Goal: Find contact information: Find contact information

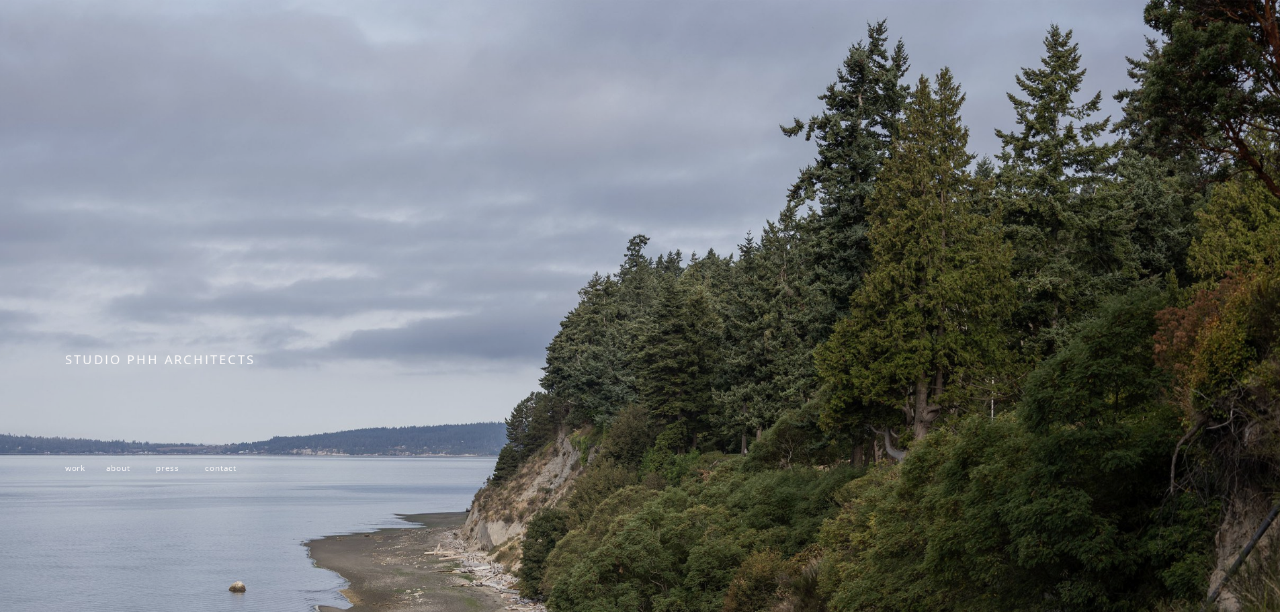
click at [109, 473] on span "about" at bounding box center [118, 467] width 24 height 11
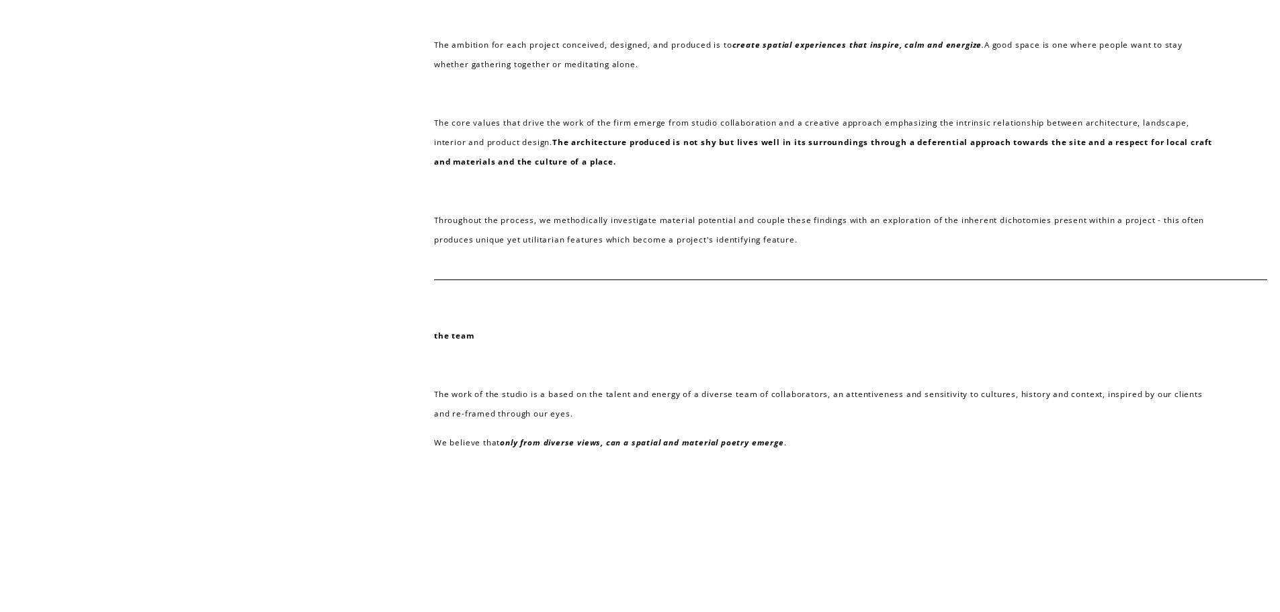
scroll to position [560, 0]
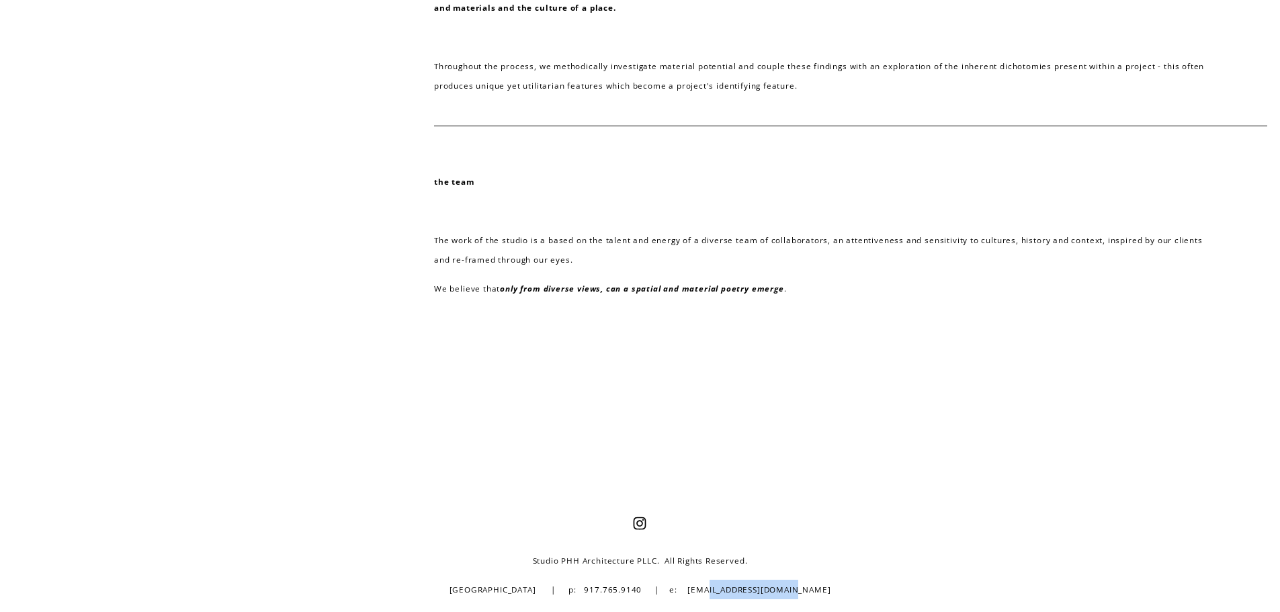
drag, startPoint x: 804, startPoint y: 588, endPoint x: 716, endPoint y: 593, distance: 87.5
click at [716, 593] on p "[GEOGRAPHIC_DATA] | p: 917.765.9140 | e: [EMAIL_ADDRESS][DOMAIN_NAME]" at bounding box center [639, 589] width 728 height 19
copy p "[EMAIL_ADDRESS][DOMAIN_NAME]"
